Goal: Check status: Check status

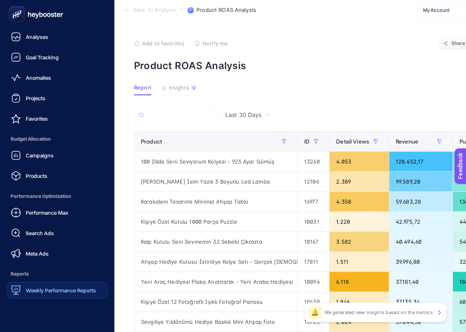
click at [73, 284] on link "Weekly Performance Reports" at bounding box center [57, 290] width 101 height 16
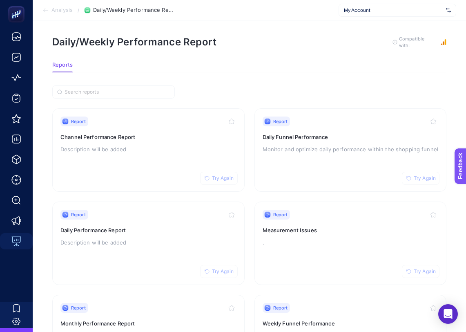
scroll to position [7, 0]
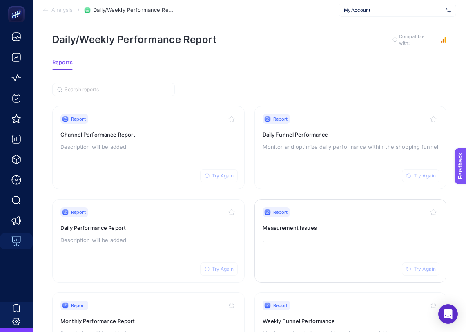
click at [305, 217] on div "Report Try Again Measurement Issues ." at bounding box center [351, 240] width 176 height 67
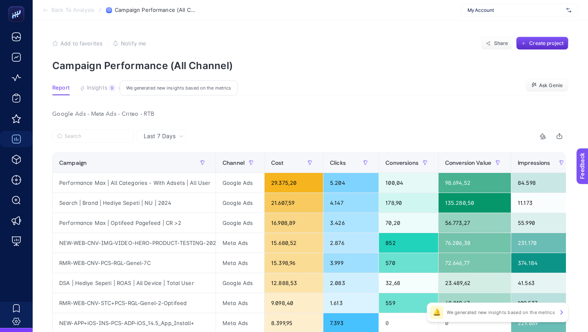
click at [98, 88] on span "Insights" at bounding box center [97, 88] width 20 height 7
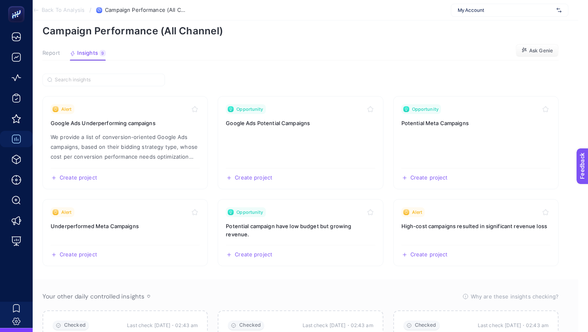
scroll to position [0, 10]
